Goal: Information Seeking & Learning: Learn about a topic

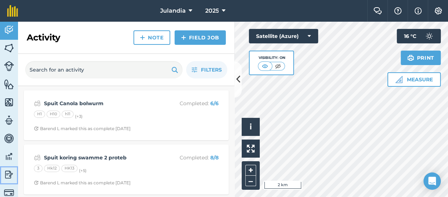
click at [7, 172] on img at bounding box center [9, 174] width 10 height 11
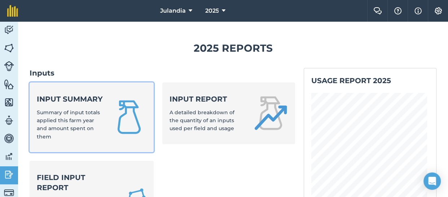
click at [85, 104] on strong "Input summary" at bounding box center [70, 99] width 66 height 10
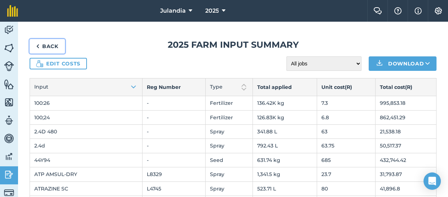
click at [40, 45] on link "Back" at bounding box center [47, 46] width 35 height 14
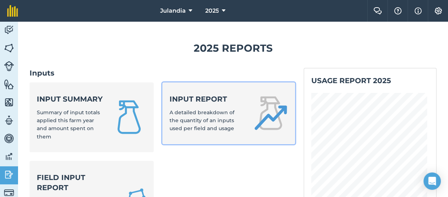
click at [181, 101] on strong "Input report" at bounding box center [206, 99] width 75 height 10
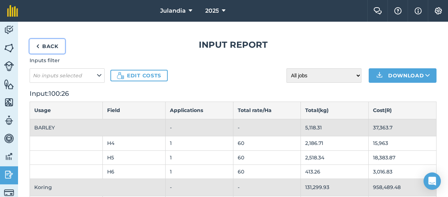
click at [50, 41] on link "Back" at bounding box center [47, 46] width 35 height 14
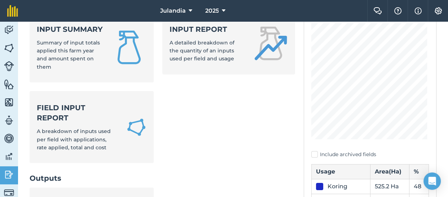
scroll to position [71, 0]
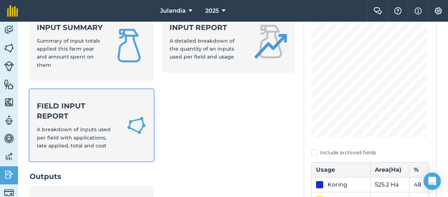
click at [88, 131] on div "Field Input Report A breakdown of inputs used per field with applications, rate…" at bounding box center [77, 125] width 81 height 49
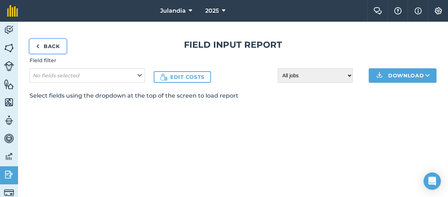
click at [52, 40] on link "Back" at bounding box center [48, 46] width 37 height 14
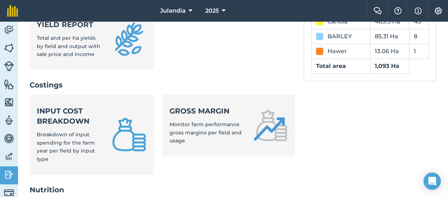
scroll to position [257, 0]
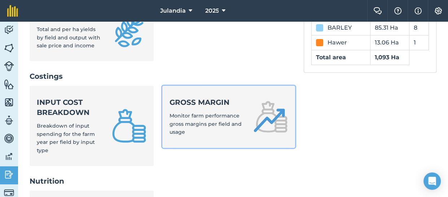
click at [196, 129] on div "Gross margin Monitor farm performance gross margins per field and usage" at bounding box center [206, 116] width 75 height 39
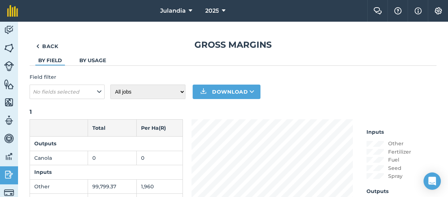
click at [86, 61] on link "By usage" at bounding box center [92, 60] width 27 height 6
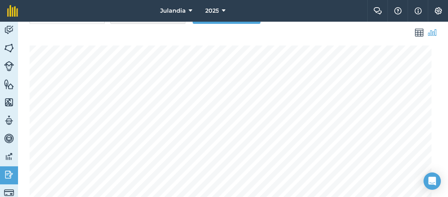
scroll to position [38, 0]
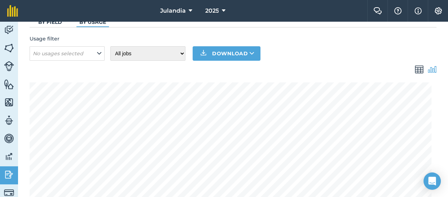
click at [428, 67] on img at bounding box center [432, 69] width 9 height 9
click at [415, 67] on img at bounding box center [419, 69] width 9 height 9
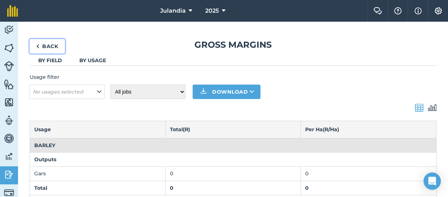
click at [46, 46] on link "Back" at bounding box center [47, 46] width 35 height 14
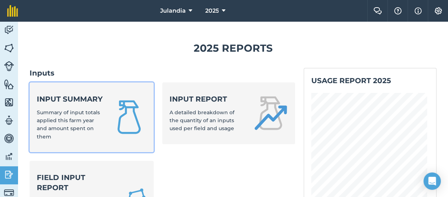
click at [88, 126] on div "Input summary Summary of input totals applied this farm year and amount spent o…" at bounding box center [70, 117] width 66 height 47
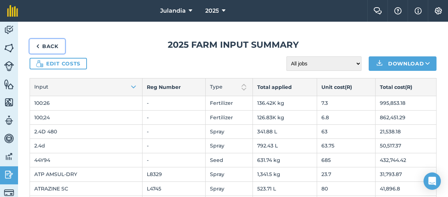
click at [47, 42] on link "Back" at bounding box center [47, 46] width 35 height 14
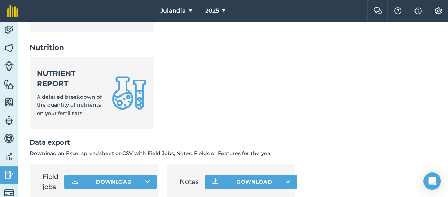
scroll to position [396, 0]
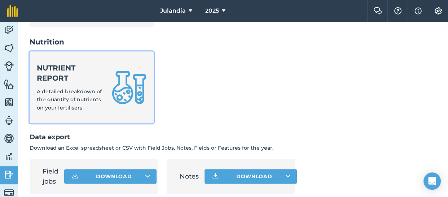
click at [87, 83] on strong "Nutrient report" at bounding box center [70, 73] width 66 height 20
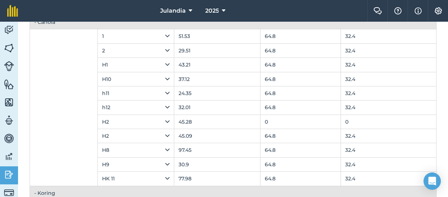
scroll to position [97, 0]
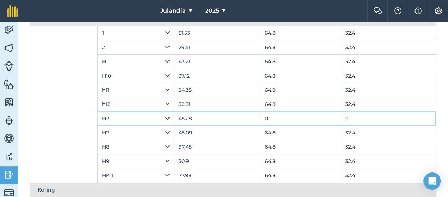
click at [165, 117] on icon at bounding box center [167, 118] width 4 height 8
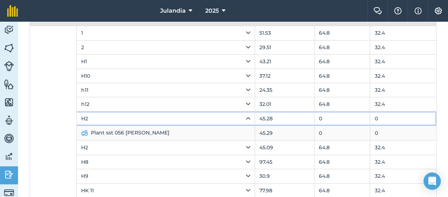
click at [246, 115] on icon at bounding box center [248, 118] width 4 height 8
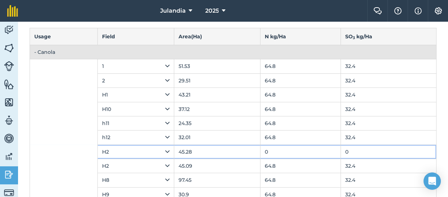
scroll to position [91, 0]
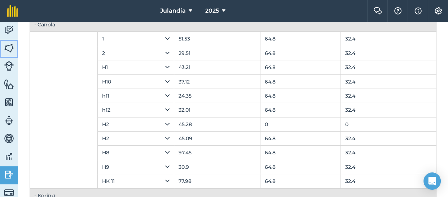
click at [9, 45] on img at bounding box center [9, 48] width 10 height 11
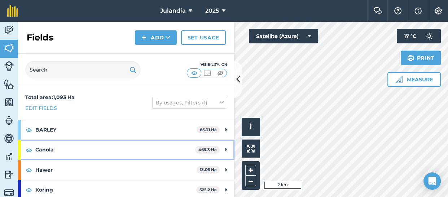
click at [123, 151] on strong "Canola" at bounding box center [115, 149] width 160 height 19
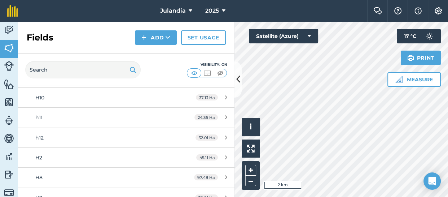
scroll to position [137, 0]
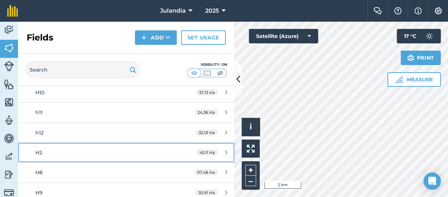
click at [222, 150] on div "45.11 Ha" at bounding box center [211, 152] width 45 height 6
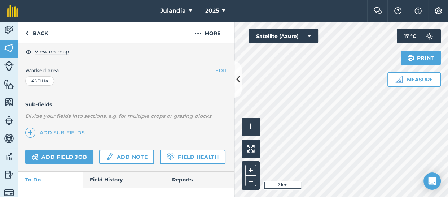
scroll to position [169, 0]
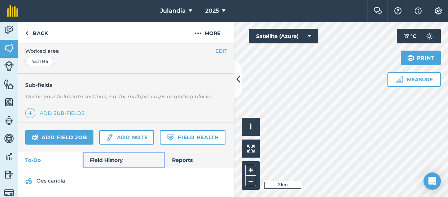
click at [110, 157] on link "Field History" at bounding box center [124, 160] width 82 height 16
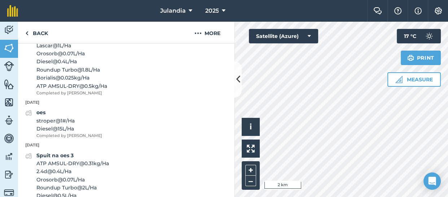
scroll to position [952, 0]
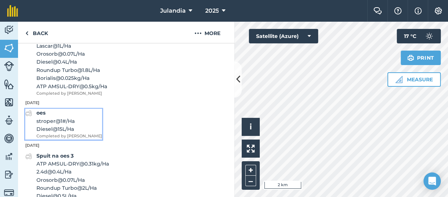
click at [41, 116] on strong "oes" at bounding box center [40, 112] width 9 height 6
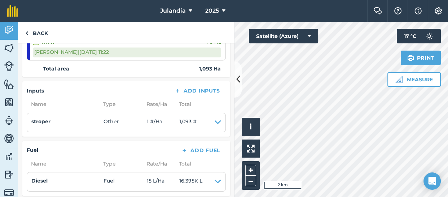
scroll to position [963, 0]
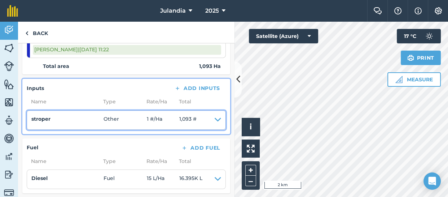
click at [215, 116] on icon at bounding box center [218, 120] width 6 height 10
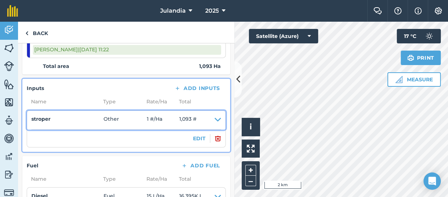
click at [215, 116] on icon at bounding box center [218, 120] width 6 height 10
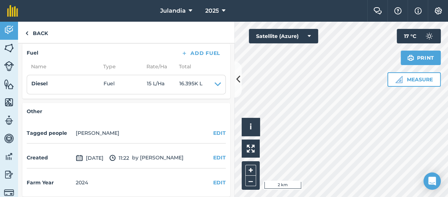
scroll to position [1059, 0]
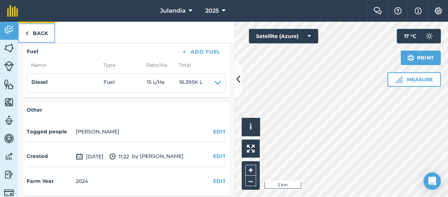
click at [39, 31] on link "Back" at bounding box center [36, 32] width 37 height 21
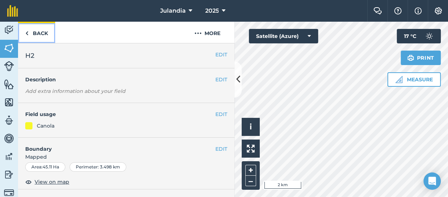
click at [39, 31] on link "Back" at bounding box center [36, 32] width 37 height 21
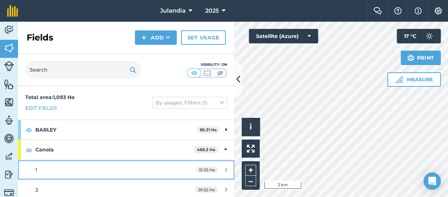
click at [223, 168] on div "51.55 Ha" at bounding box center [212, 170] width 46 height 6
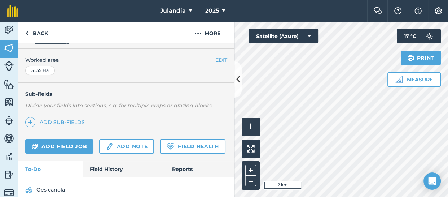
scroll to position [169, 0]
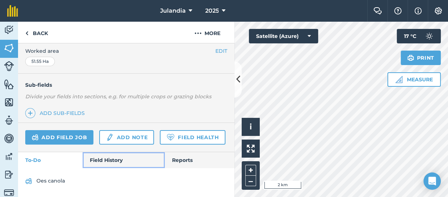
click at [106, 155] on link "Field History" at bounding box center [124, 160] width 82 height 16
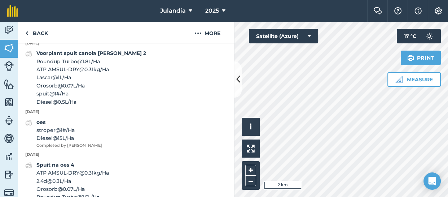
scroll to position [961, 0]
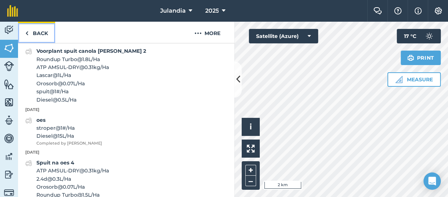
click at [33, 32] on link "Back" at bounding box center [36, 32] width 37 height 21
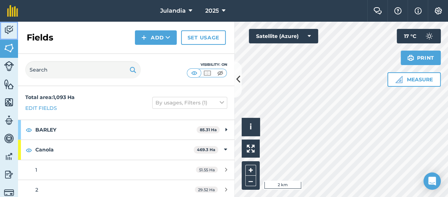
click at [11, 31] on img at bounding box center [9, 30] width 10 height 11
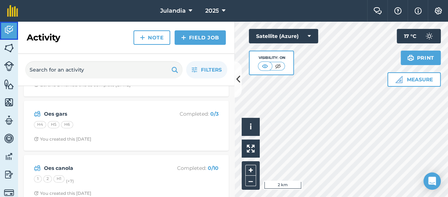
scroll to position [129, 0]
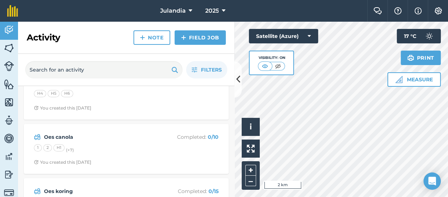
click at [117, 125] on div "Oes canola Completed : 0 / 10 1 2 H1 (+ 7 ) You created this [DATE]" at bounding box center [126, 149] width 205 height 50
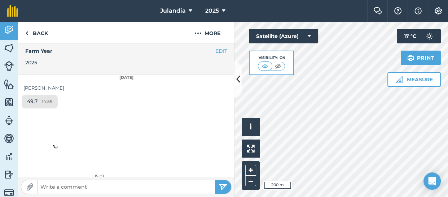
scroll to position [199, 0]
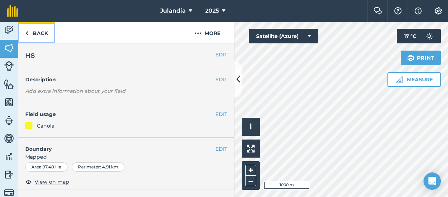
click at [38, 29] on link "Back" at bounding box center [36, 32] width 37 height 21
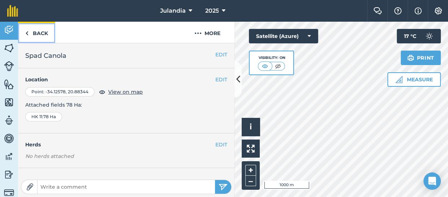
click at [38, 29] on link "Back" at bounding box center [36, 32] width 37 height 21
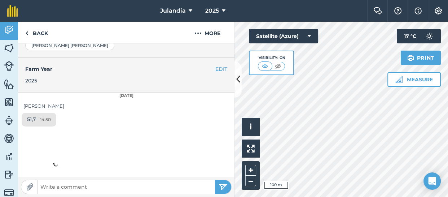
scroll to position [181, 0]
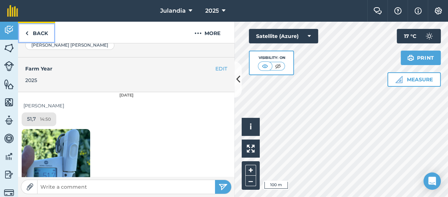
click at [36, 34] on link "Back" at bounding box center [36, 32] width 37 height 21
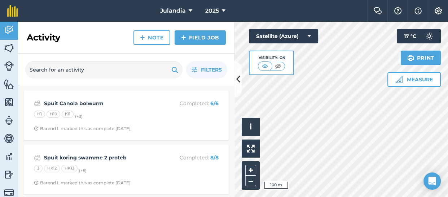
click at [36, 34] on h2 "Activity" at bounding box center [44, 38] width 34 height 12
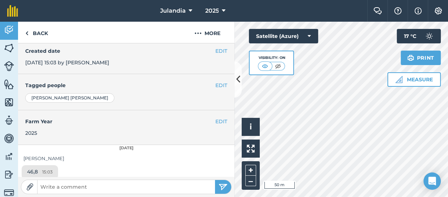
scroll to position [204, 0]
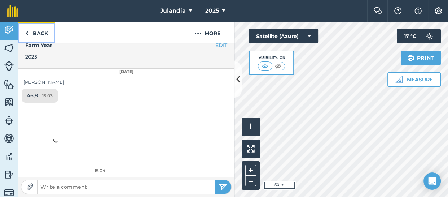
click at [41, 30] on link "Back" at bounding box center [36, 32] width 37 height 21
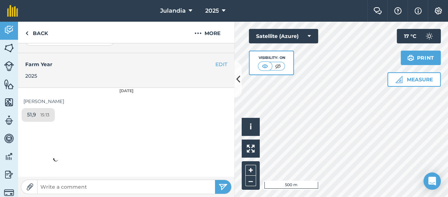
scroll to position [204, 0]
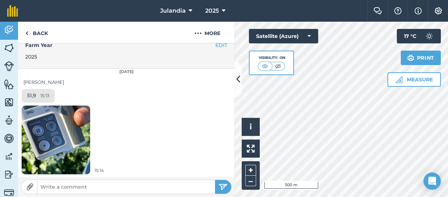
click at [54, 121] on img at bounding box center [56, 139] width 69 height 91
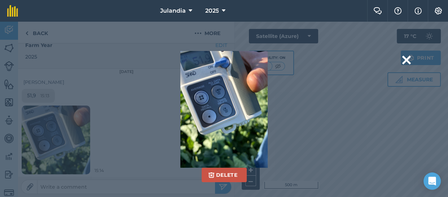
click at [123, 22] on div "Delete Are you sure you would like to delete this image? [GEOGRAPHIC_DATA]" at bounding box center [224, 109] width 448 height 175
click at [321, 123] on div "Delete Are you sure you would like to delete this image? [GEOGRAPHIC_DATA]" at bounding box center [224, 109] width 311 height 116
click at [403, 55] on button at bounding box center [406, 60] width 9 height 18
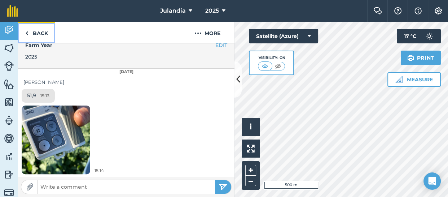
click at [34, 31] on link "Back" at bounding box center [36, 32] width 37 height 21
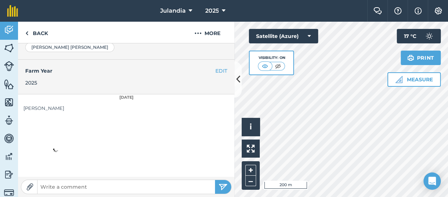
scroll to position [163, 0]
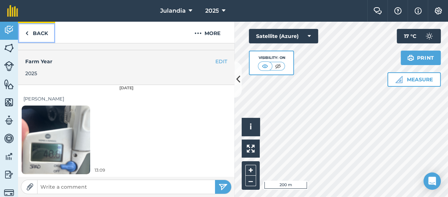
click at [37, 31] on link "Back" at bounding box center [36, 32] width 37 height 21
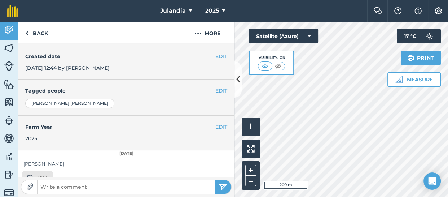
scroll to position [133, 0]
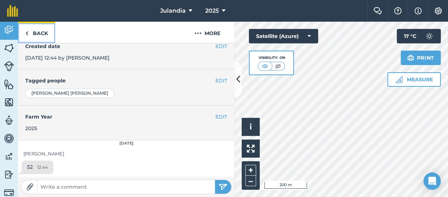
click at [38, 33] on link "Back" at bounding box center [36, 32] width 37 height 21
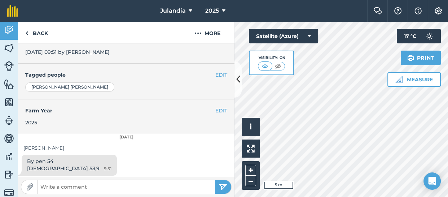
scroll to position [115, 0]
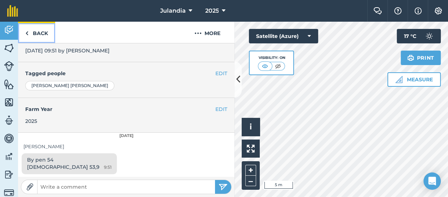
click at [41, 38] on link "Back" at bounding box center [36, 32] width 37 height 21
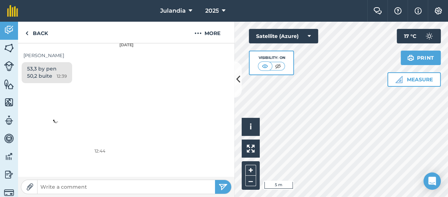
scroll to position [231, 0]
click at [42, 32] on link "Back" at bounding box center [36, 32] width 37 height 21
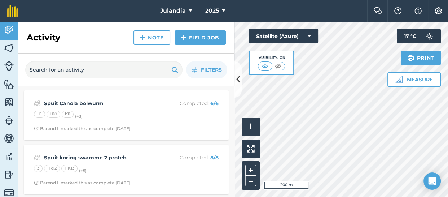
click at [307, 63] on div "Hello i © 2025 TomTom, Microsoft 200 m + – Satellite (Azure) Visibility: On Mea…" at bounding box center [340, 109] width 213 height 175
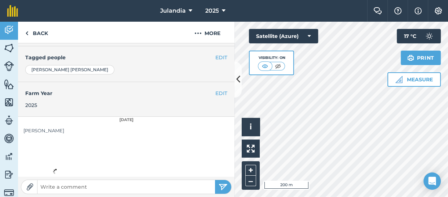
scroll to position [163, 0]
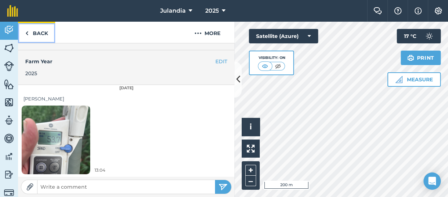
click at [45, 30] on link "Back" at bounding box center [36, 32] width 37 height 21
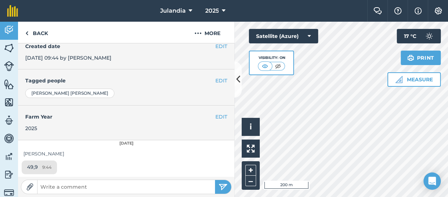
scroll to position [135, 0]
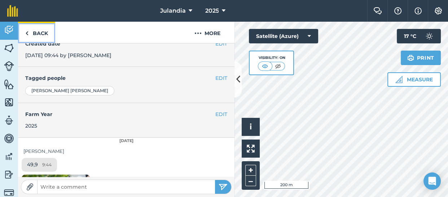
click at [36, 30] on link "Back" at bounding box center [36, 32] width 37 height 21
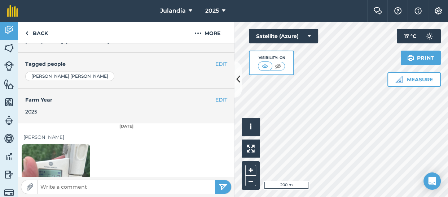
scroll to position [163, 0]
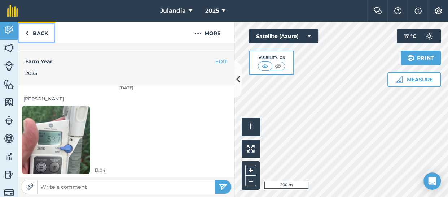
click at [32, 28] on link "Back" at bounding box center [36, 32] width 37 height 21
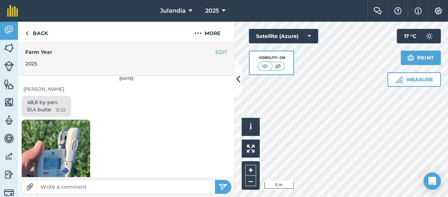
scroll to position [197, 0]
click at [32, 31] on link "Back" at bounding box center [36, 32] width 37 height 21
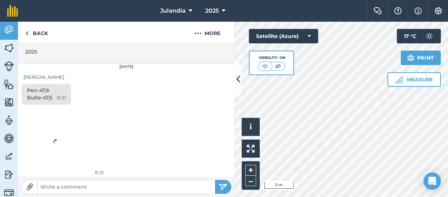
scroll to position [209, 0]
